Goal: Transaction & Acquisition: Purchase product/service

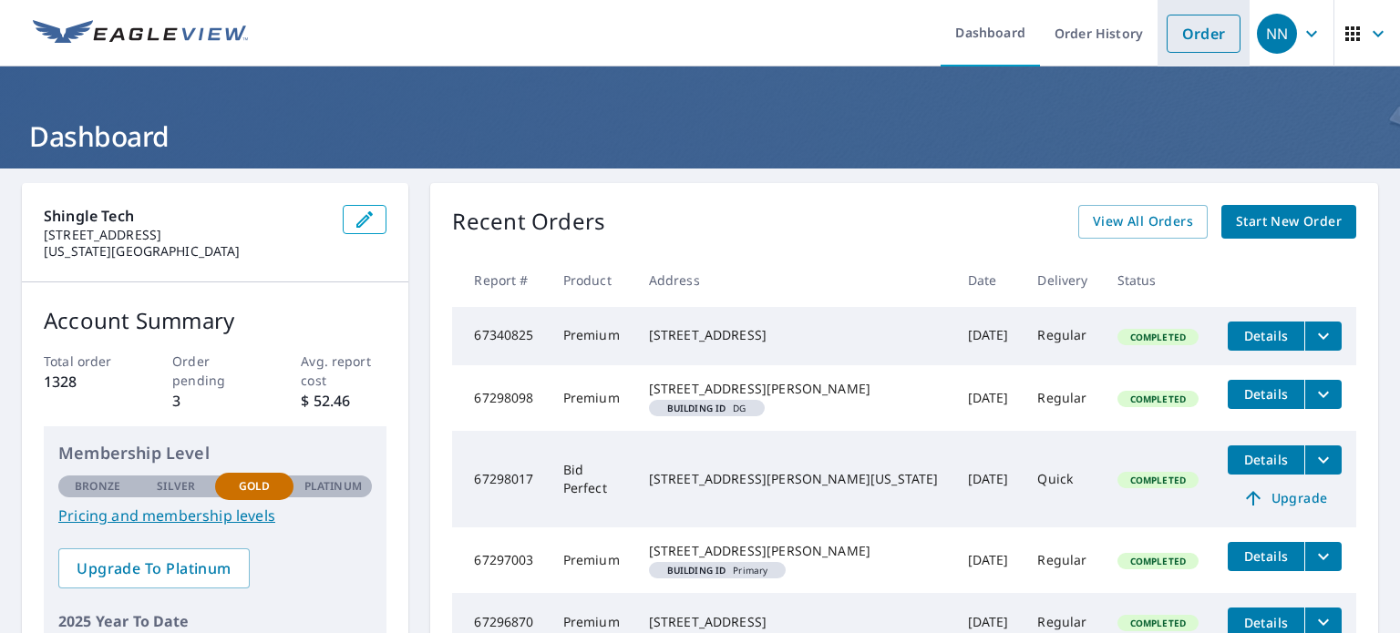
click at [1176, 38] on link "Order" at bounding box center [1204, 34] width 74 height 38
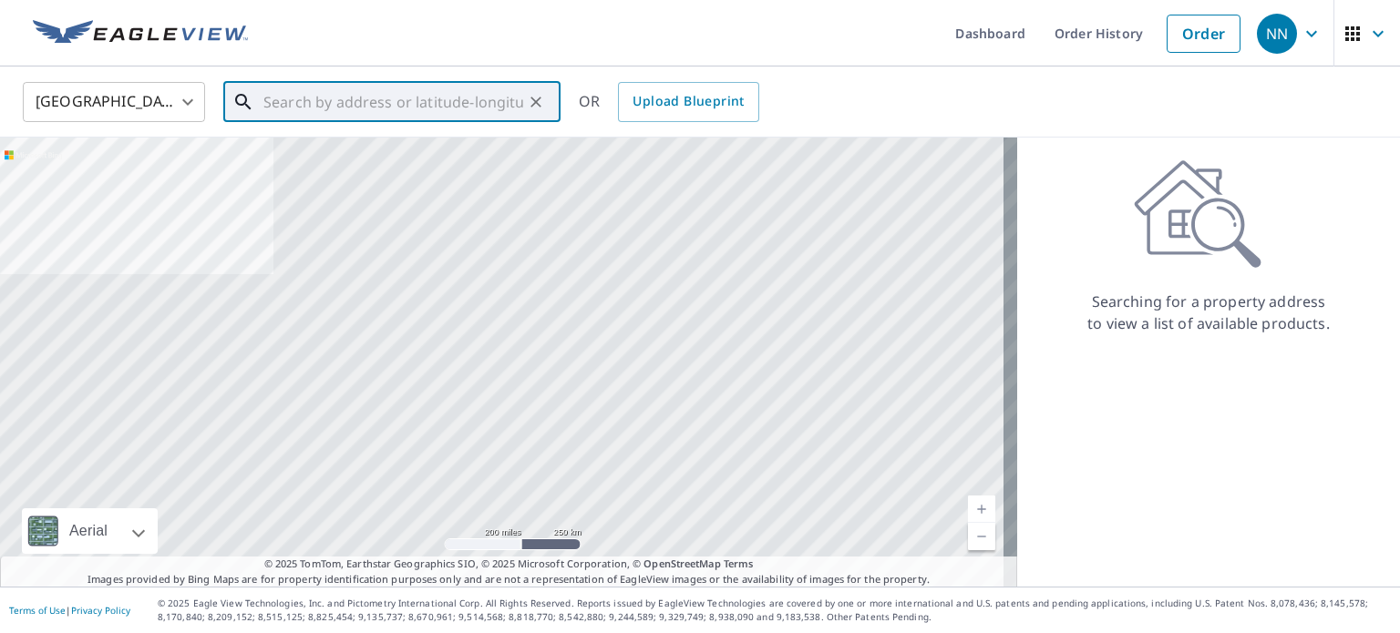
click at [419, 101] on input "text" at bounding box center [393, 102] width 260 height 51
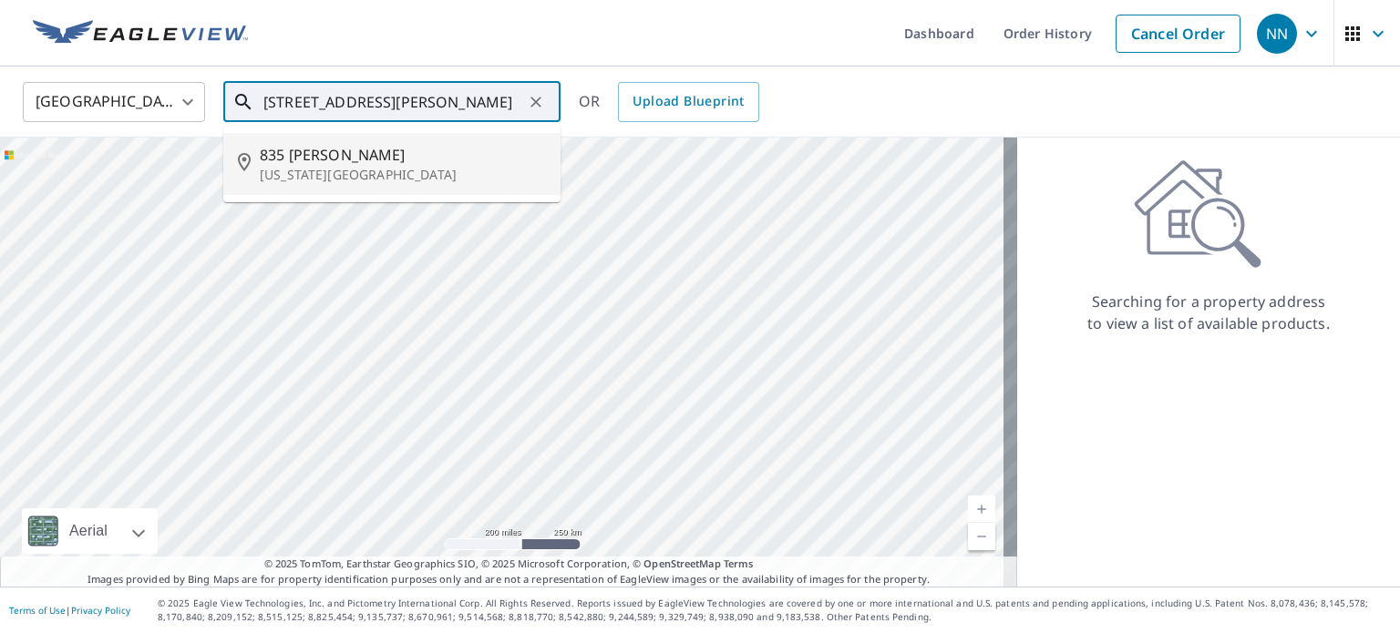
click at [308, 159] on span "835 [PERSON_NAME]" at bounding box center [403, 155] width 286 height 22
type input "[STREET_ADDRESS][PERSON_NAME][US_STATE]"
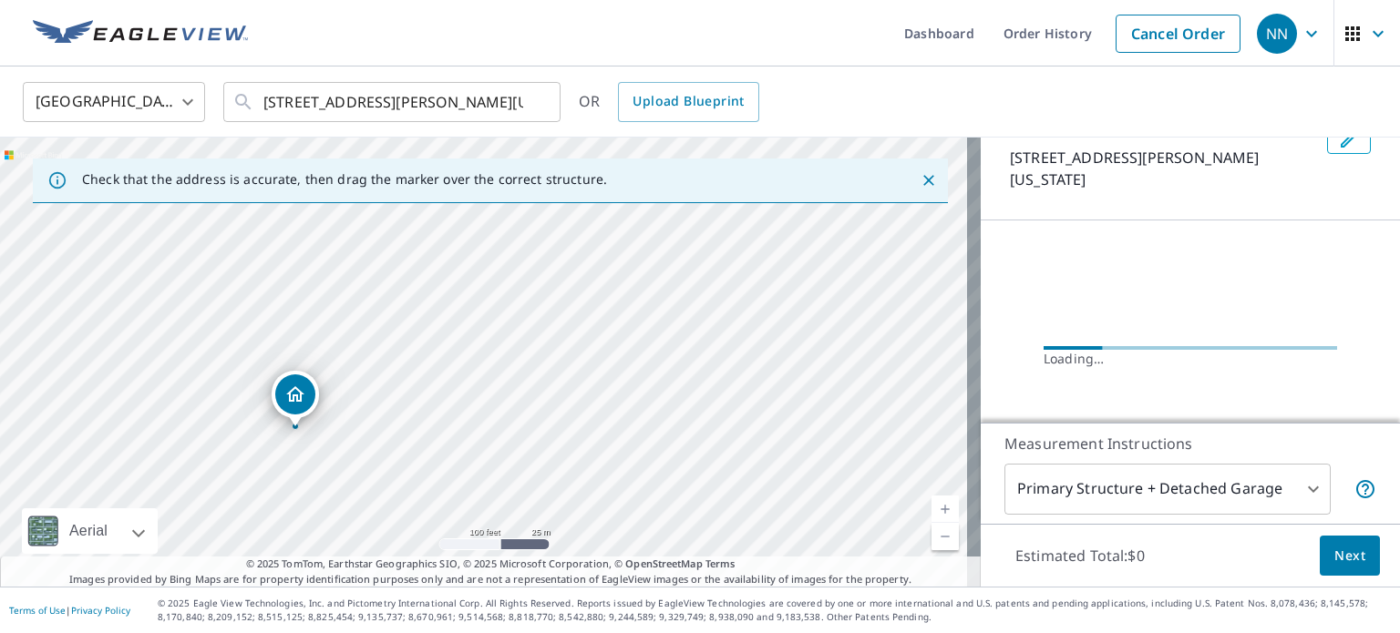
scroll to position [134, 0]
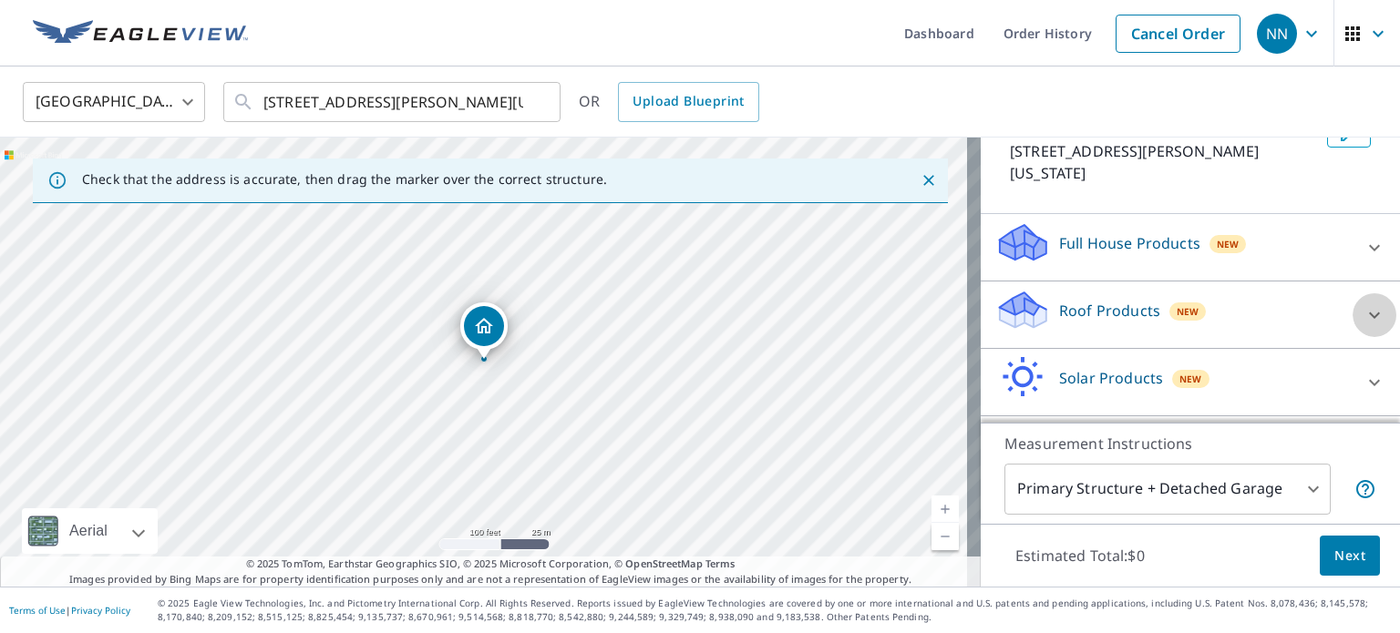
click at [1363, 304] on icon at bounding box center [1374, 315] width 22 height 22
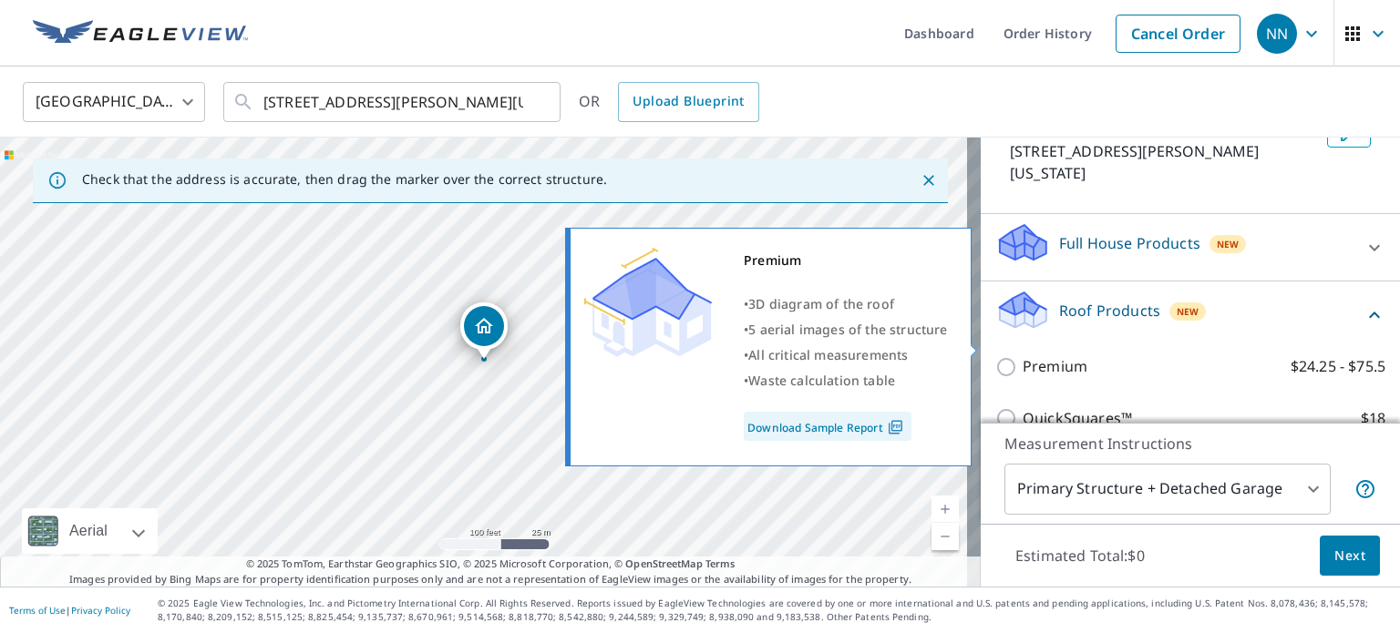
click at [996, 356] on input "Premium $24.25 - $75.5" at bounding box center [1008, 367] width 27 height 22
checkbox input "true"
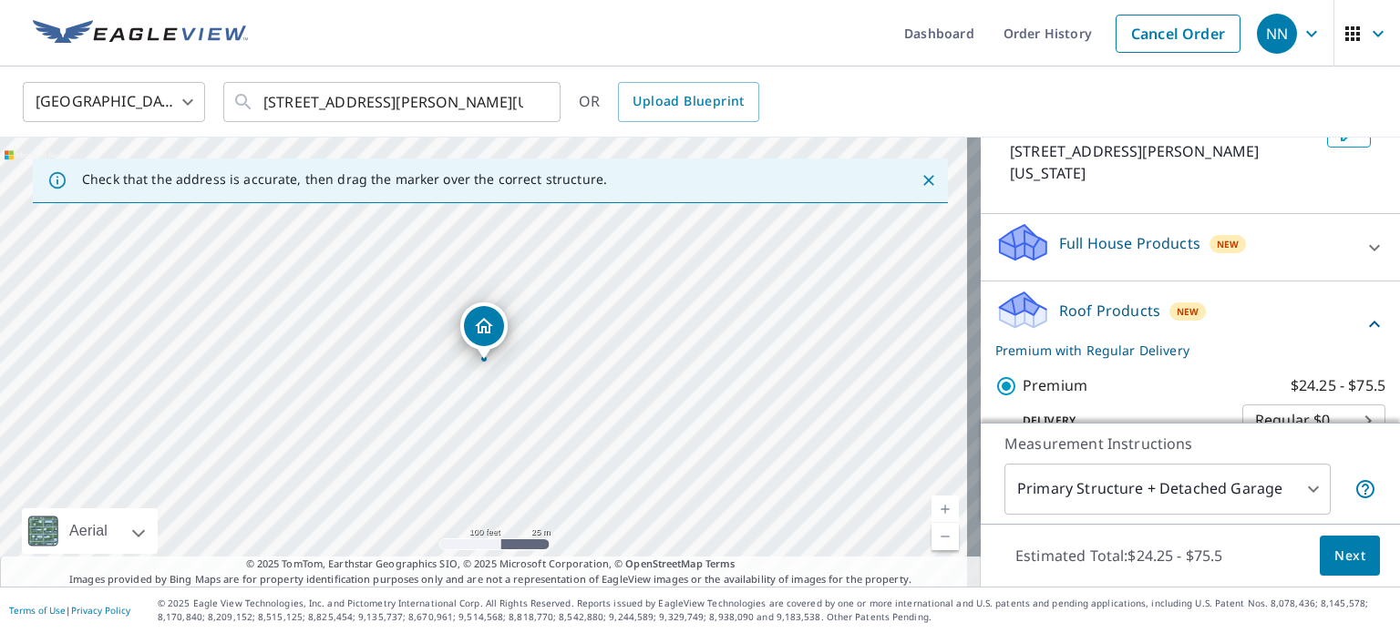
click at [1339, 550] on span "Next" at bounding box center [1349, 556] width 31 height 23
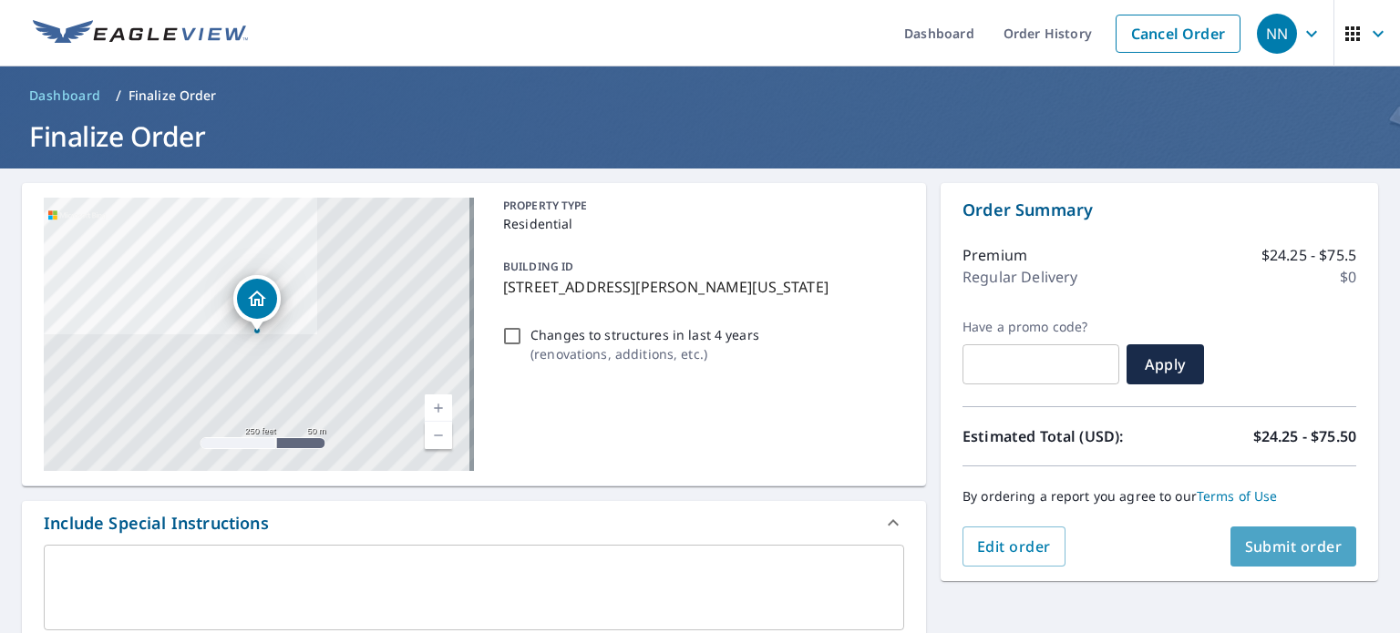
click at [1276, 550] on span "Submit order" at bounding box center [1294, 547] width 98 height 20
